Goal: Book appointment/travel/reservation

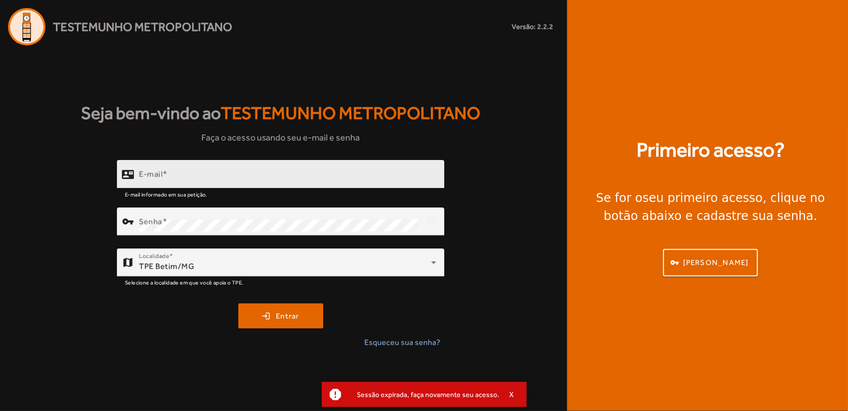
click at [313, 170] on div "E-mail" at bounding box center [287, 174] width 297 height 28
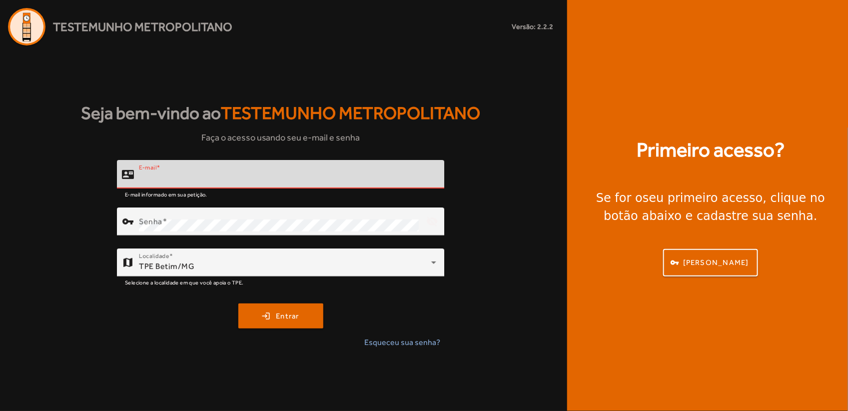
click at [270, 182] on input "E-mail" at bounding box center [287, 178] width 297 height 12
type input "**********"
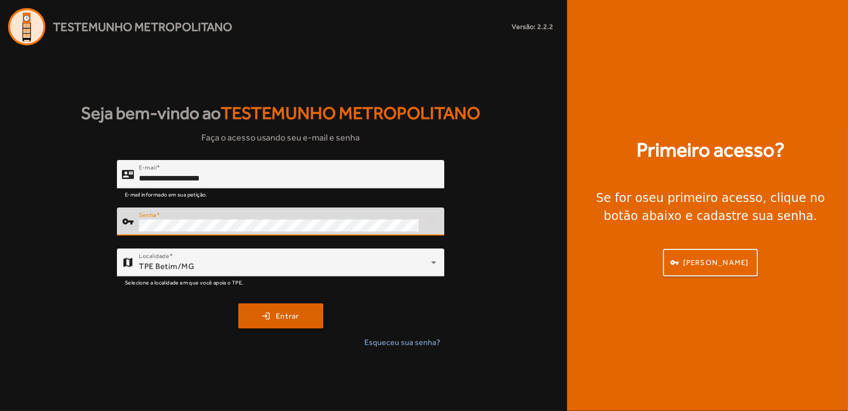
click at [286, 319] on span "Entrar" at bounding box center [287, 315] width 23 height 11
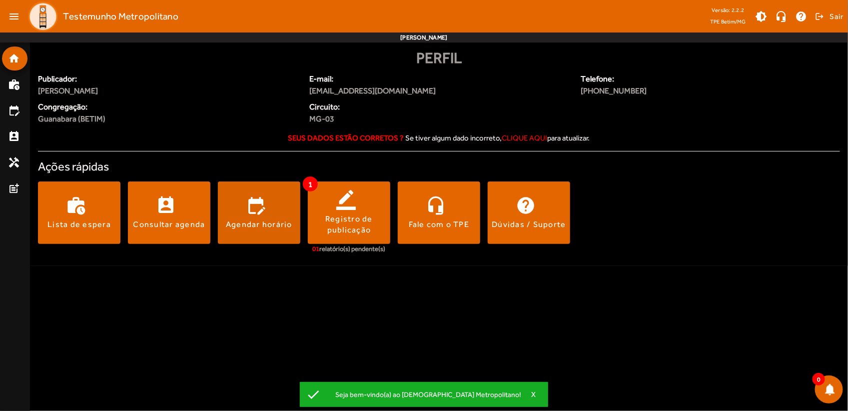
click at [265, 208] on span at bounding box center [259, 213] width 82 height 24
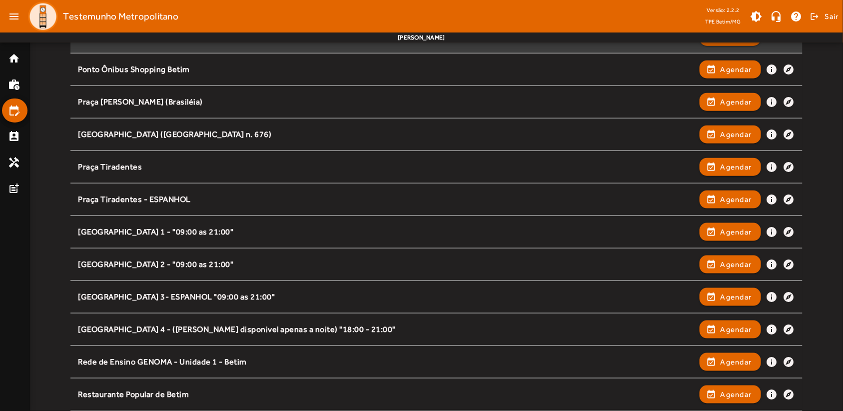
scroll to position [441, 0]
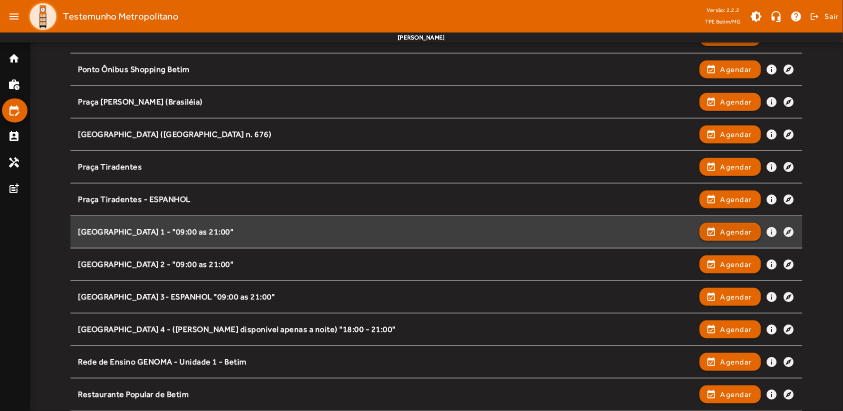
click at [737, 231] on span "Agendar" at bounding box center [736, 232] width 31 height 12
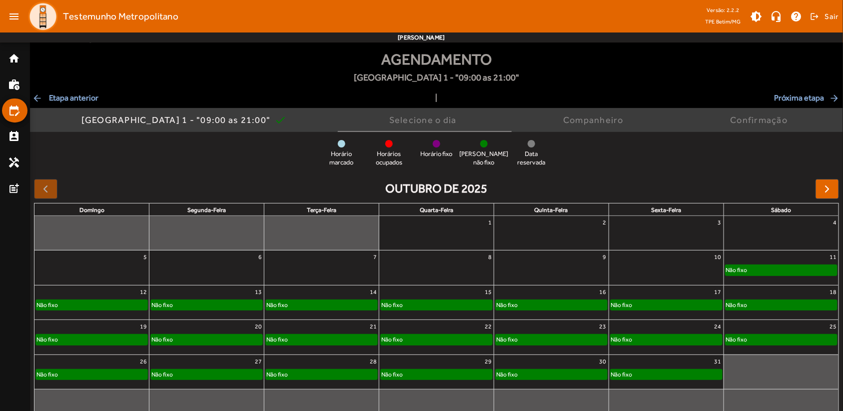
scroll to position [31, 0]
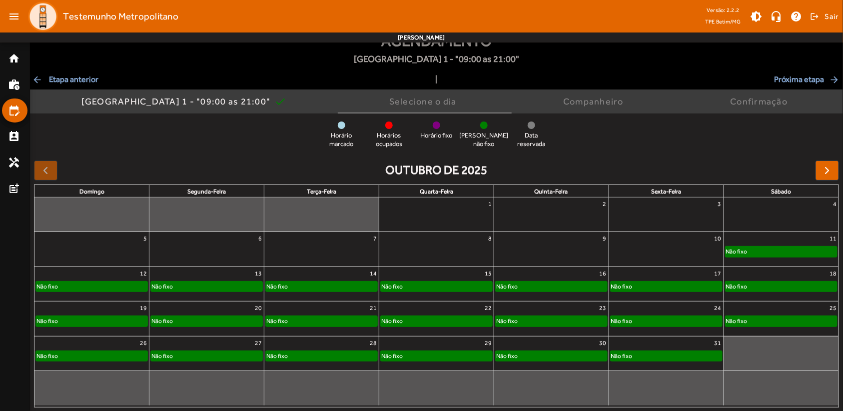
click at [760, 253] on div "Não fixo" at bounding box center [781, 251] width 111 height 10
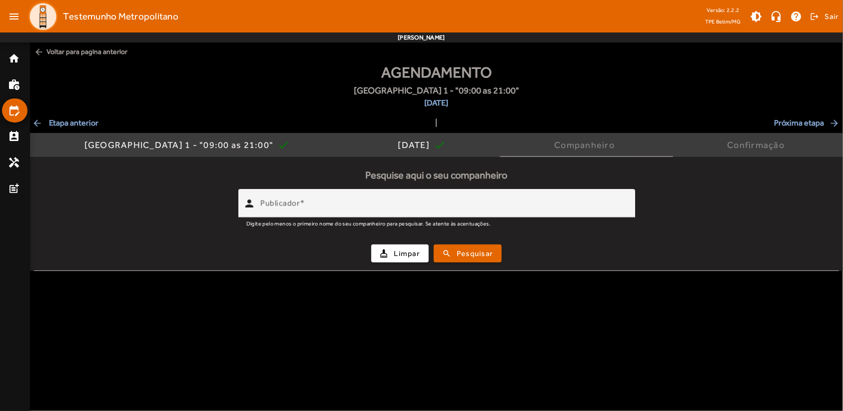
scroll to position [0, 0]
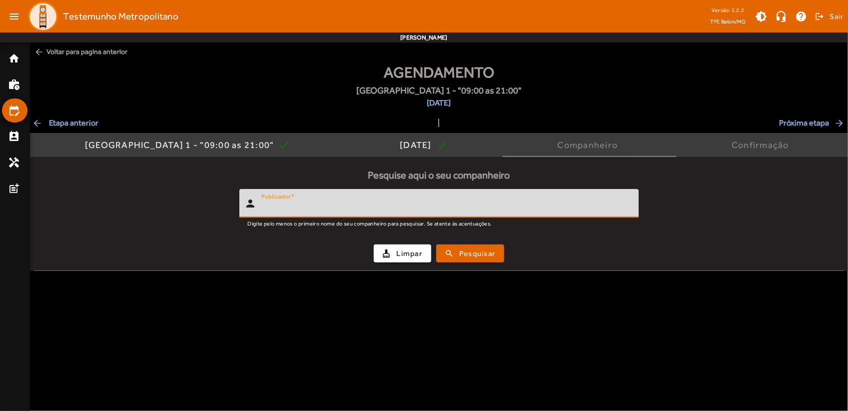
click at [344, 209] on input "Publicador" at bounding box center [445, 207] width 369 height 12
click at [475, 260] on span "submit" at bounding box center [470, 253] width 66 height 24
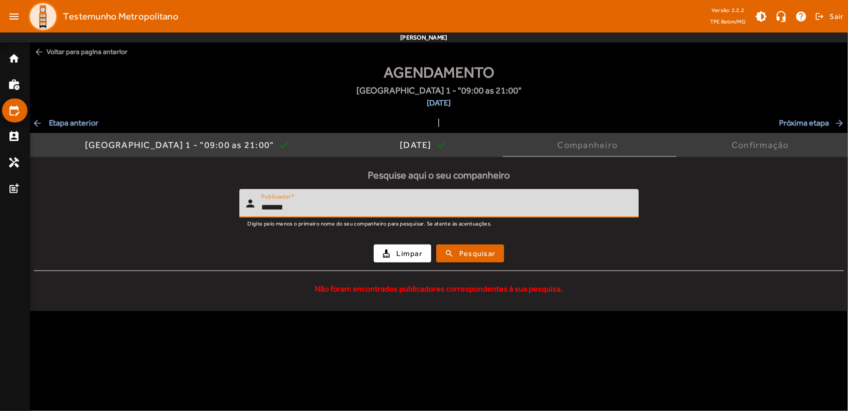
drag, startPoint x: 395, startPoint y: 211, endPoint x: 248, endPoint y: 213, distance: 146.9
click at [248, 213] on div "person Publicador *******" at bounding box center [434, 203] width 391 height 28
type input "******"
click at [458, 252] on span "submit" at bounding box center [470, 253] width 66 height 24
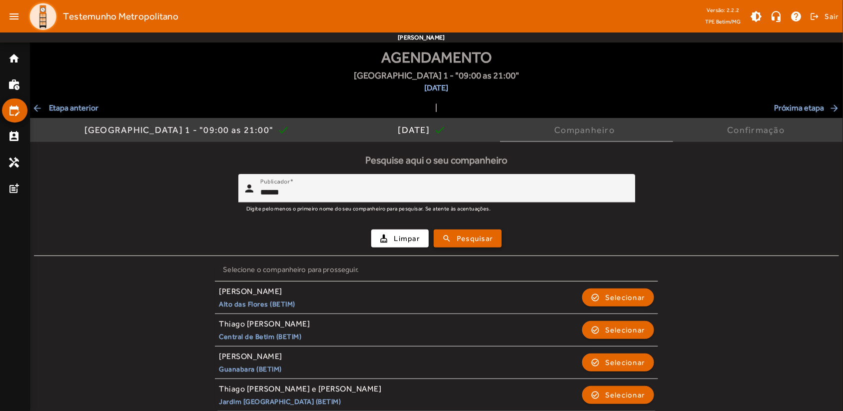
scroll to position [23, 0]
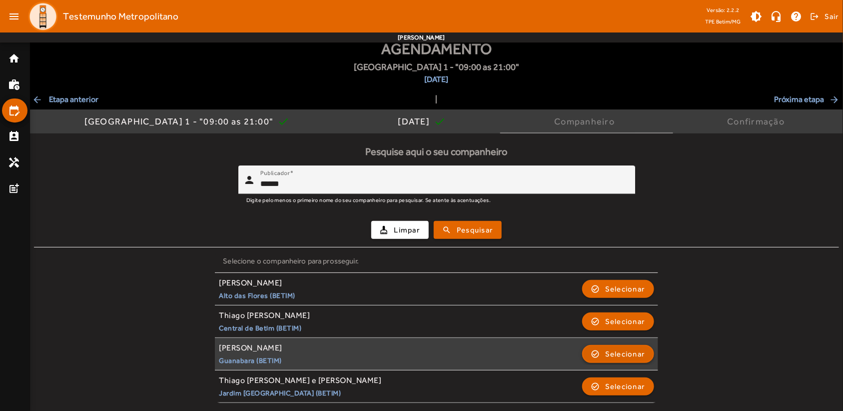
click at [625, 352] on span "Selecionar" at bounding box center [625, 354] width 40 height 12
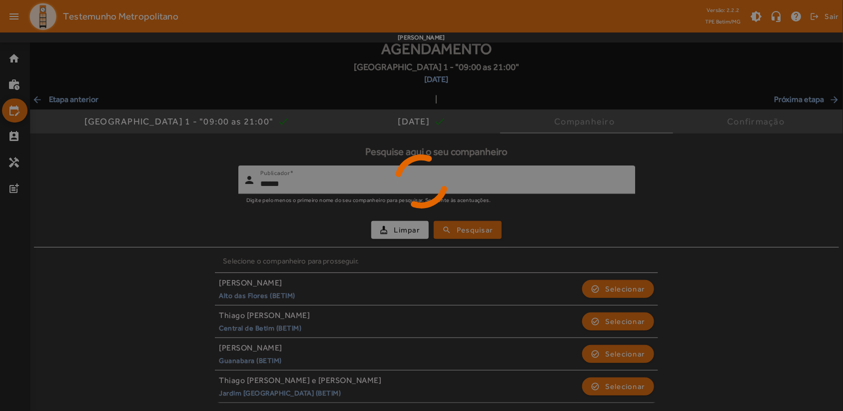
scroll to position [0, 0]
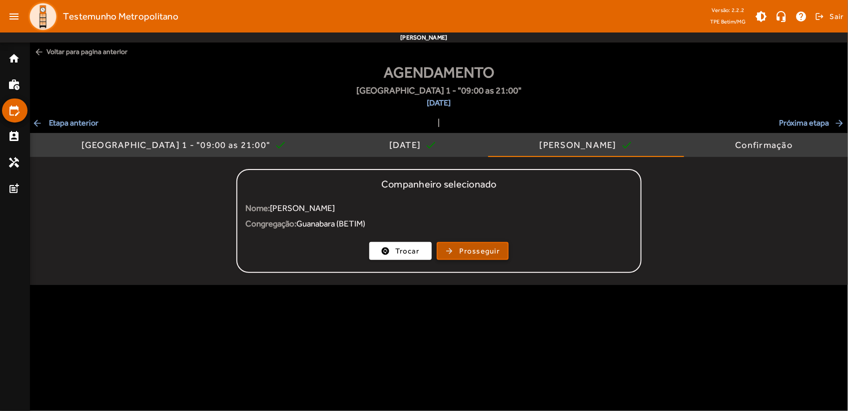
click at [480, 247] on span "Prosseguir" at bounding box center [480, 250] width 40 height 11
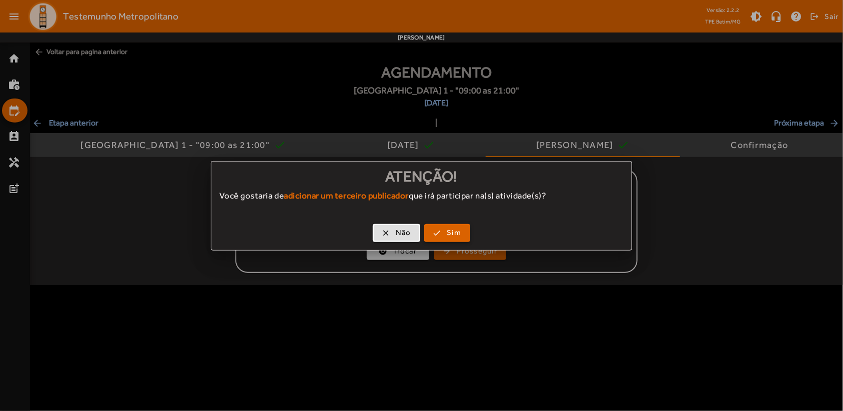
click at [443, 231] on span "button" at bounding box center [447, 233] width 44 height 24
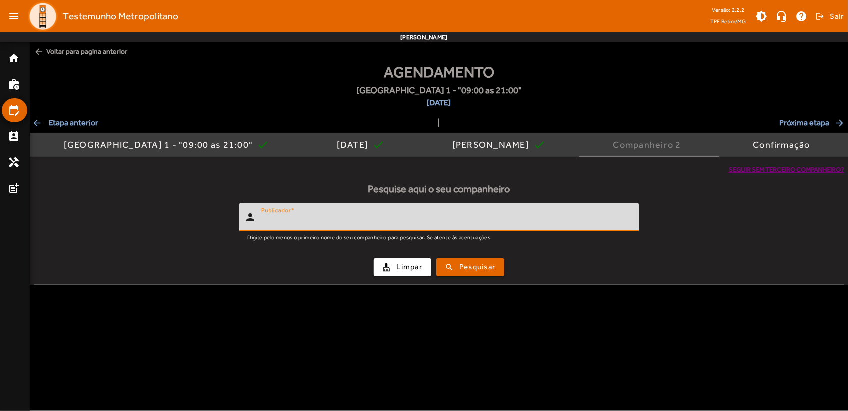
click at [388, 226] on input "Publicador" at bounding box center [445, 221] width 369 height 12
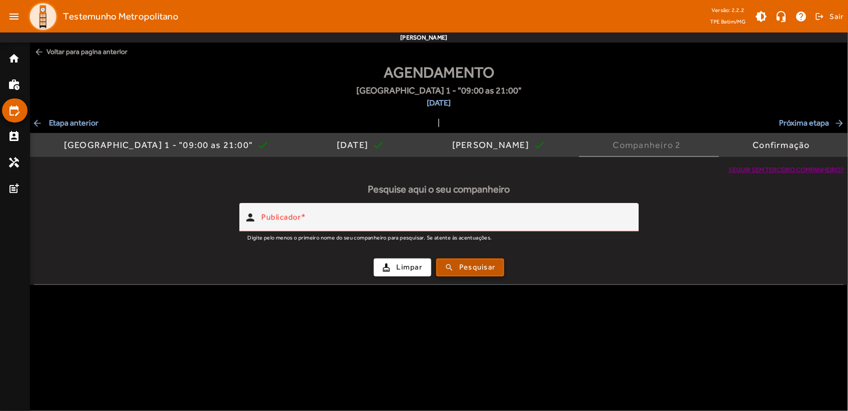
click at [466, 269] on span "Pesquisar" at bounding box center [477, 266] width 36 height 11
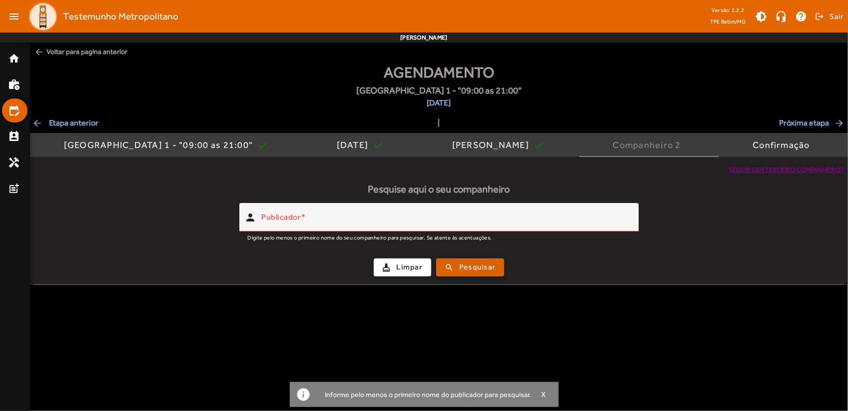
click at [463, 266] on span "Pesquisar" at bounding box center [477, 266] width 36 height 11
click at [401, 266] on span "Limpar" at bounding box center [410, 266] width 26 height 11
click at [654, 148] on div "Companheiro 2" at bounding box center [649, 145] width 72 height 10
click at [776, 171] on span "Seguir sem terceiro companheiro?" at bounding box center [786, 170] width 115 height 10
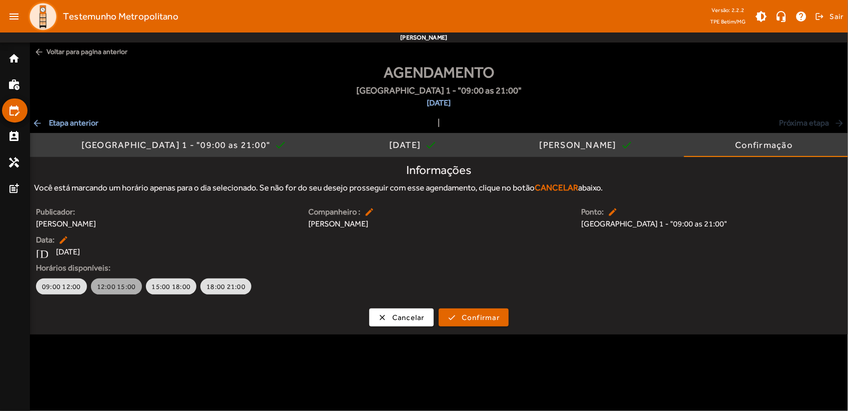
click at [119, 291] on span "12:00 15:00" at bounding box center [116, 286] width 39 height 10
click at [184, 289] on span "15:00 18:00" at bounding box center [185, 286] width 39 height 10
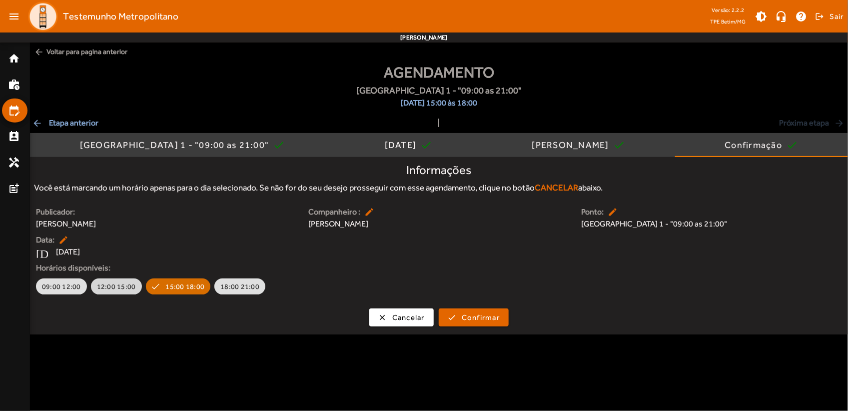
click at [118, 289] on span "12:00 15:00" at bounding box center [116, 286] width 39 height 10
click at [490, 318] on span "Confirmar" at bounding box center [481, 317] width 38 height 11
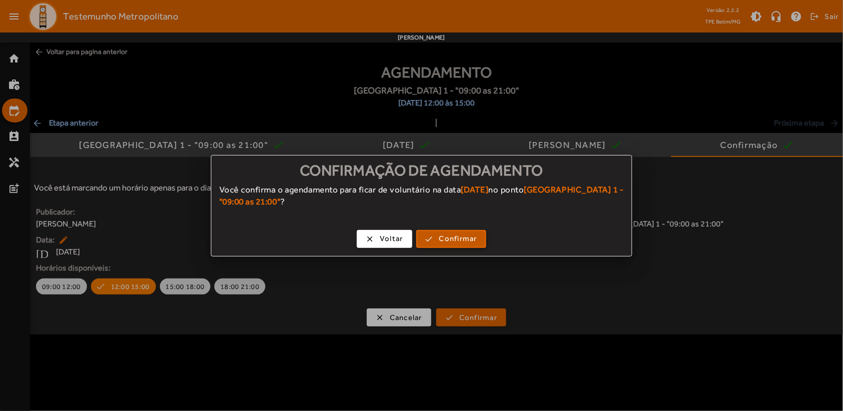
click at [471, 238] on span "Confirmar" at bounding box center [458, 238] width 38 height 11
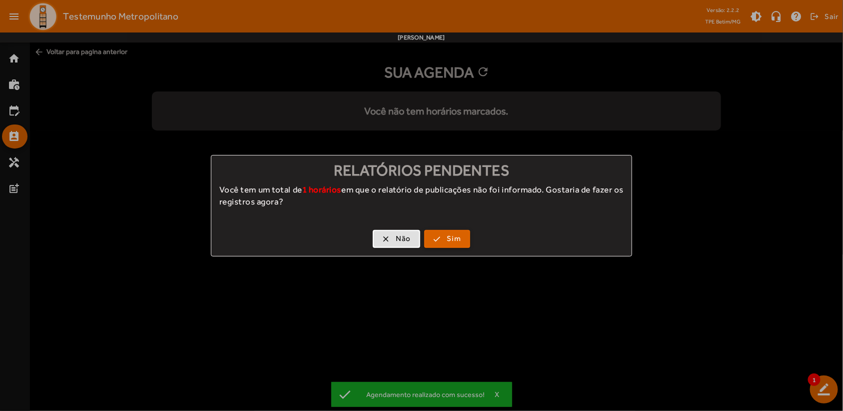
click at [456, 239] on span "Sim" at bounding box center [454, 238] width 14 height 11
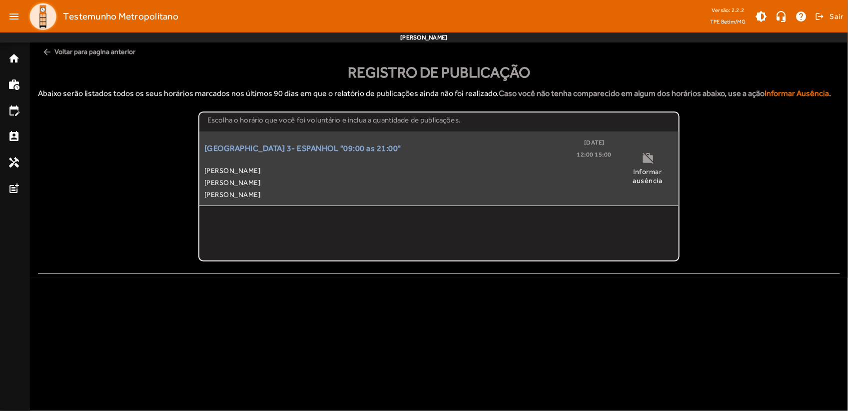
click at [461, 173] on span "[PERSON_NAME]" at bounding box center [407, 170] width 407 height 12
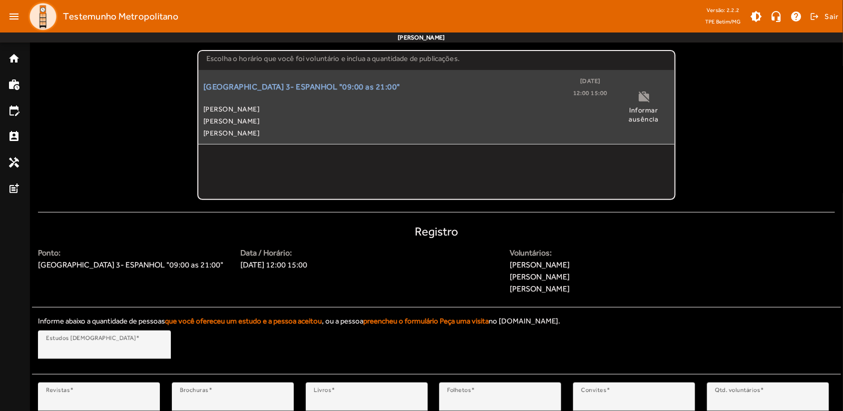
scroll to position [128, 0]
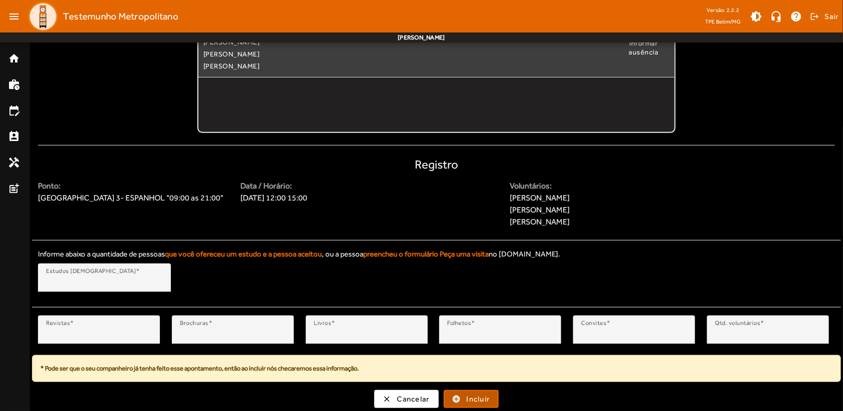
click at [476, 400] on span "Incluir" at bounding box center [478, 398] width 23 height 11
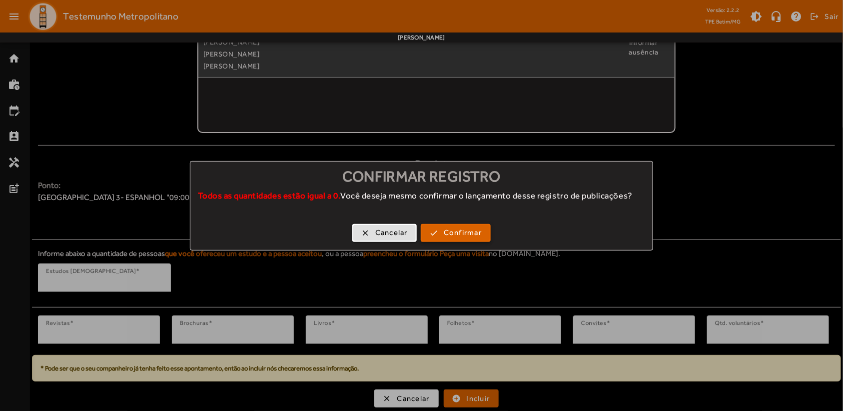
click at [471, 236] on span "Confirmar" at bounding box center [463, 232] width 38 height 11
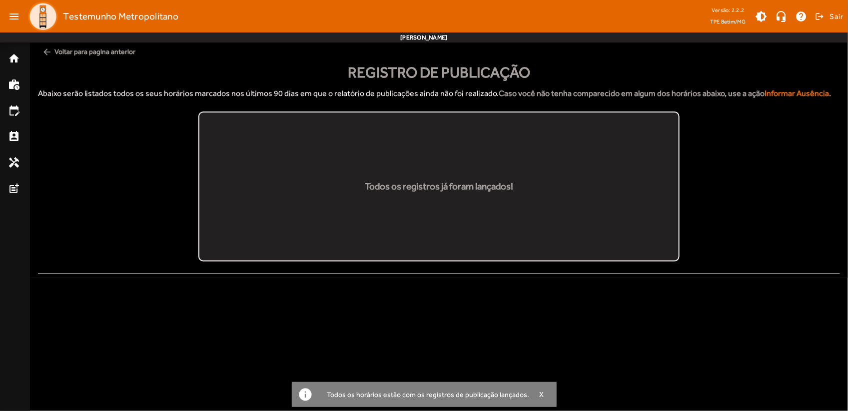
click at [65, 57] on span "arrow_back Voltar para pagina anterior" at bounding box center [439, 51] width 802 height 18
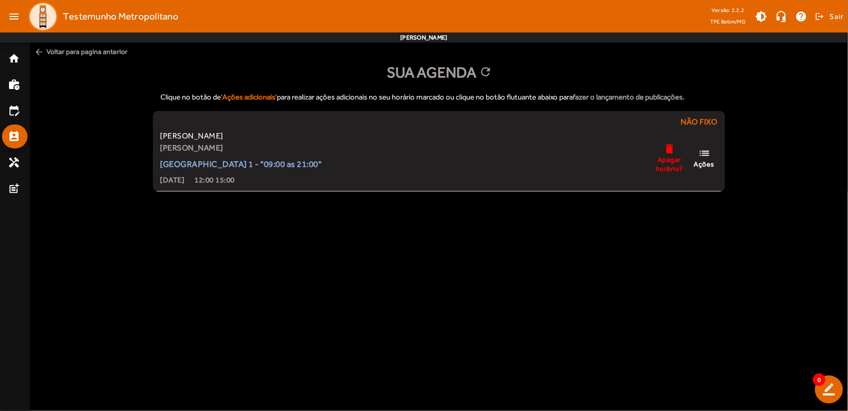
click at [676, 343] on body "menu Testemunho Metropolitano Versão: 2.2.2 TPE Betim/MG brightness_medium head…" at bounding box center [424, 205] width 848 height 411
click at [22, 45] on mat-nav-list "home work_history edit_calendar perm_contact_calendar handyman post_add" at bounding box center [14, 226] width 29 height 368
click at [17, 57] on mat-icon "home" at bounding box center [14, 58] width 12 height 12
